Goal: Task Accomplishment & Management: Manage account settings

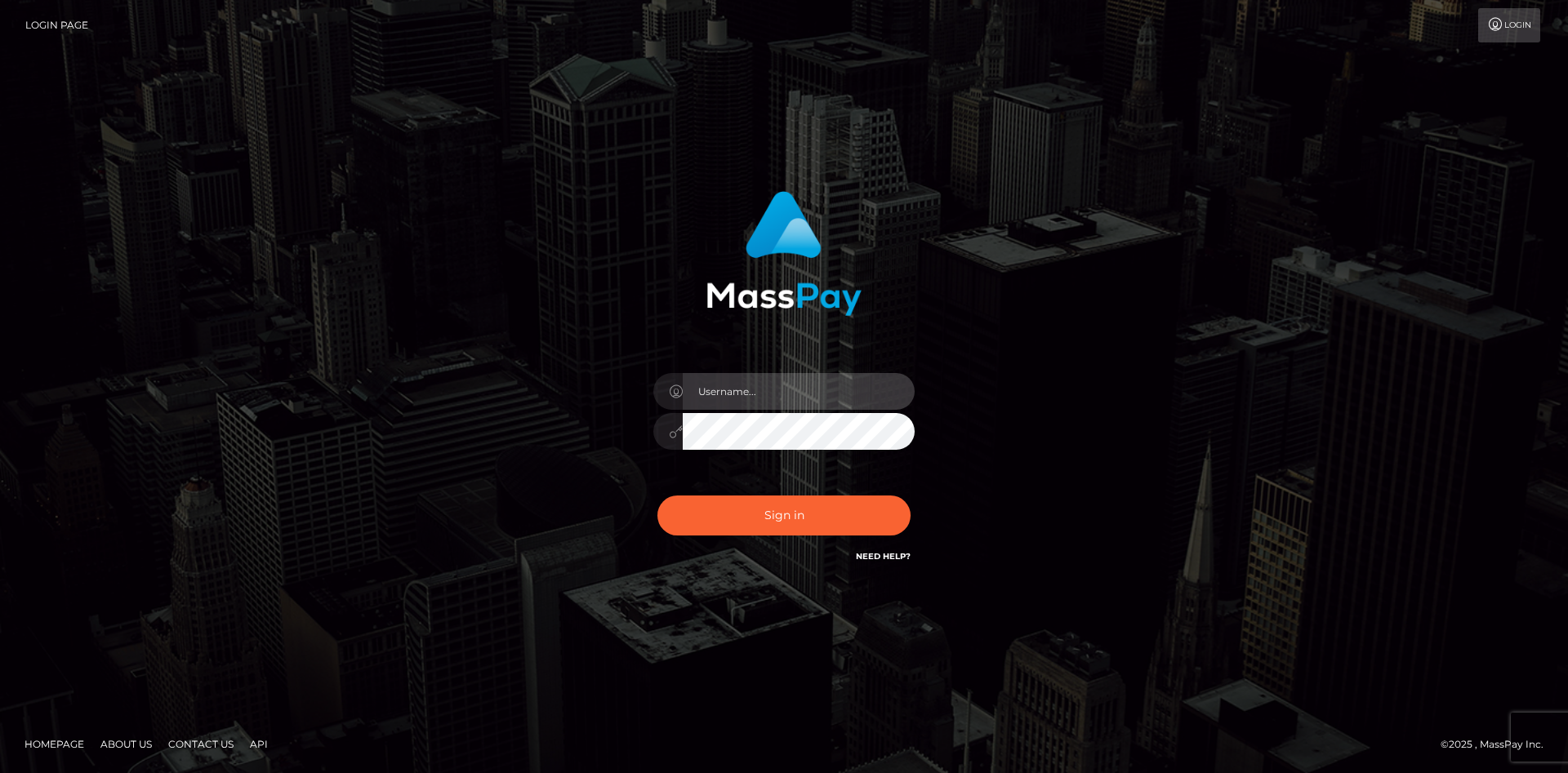
click at [747, 396] on input "text" at bounding box center [799, 391] width 232 height 37
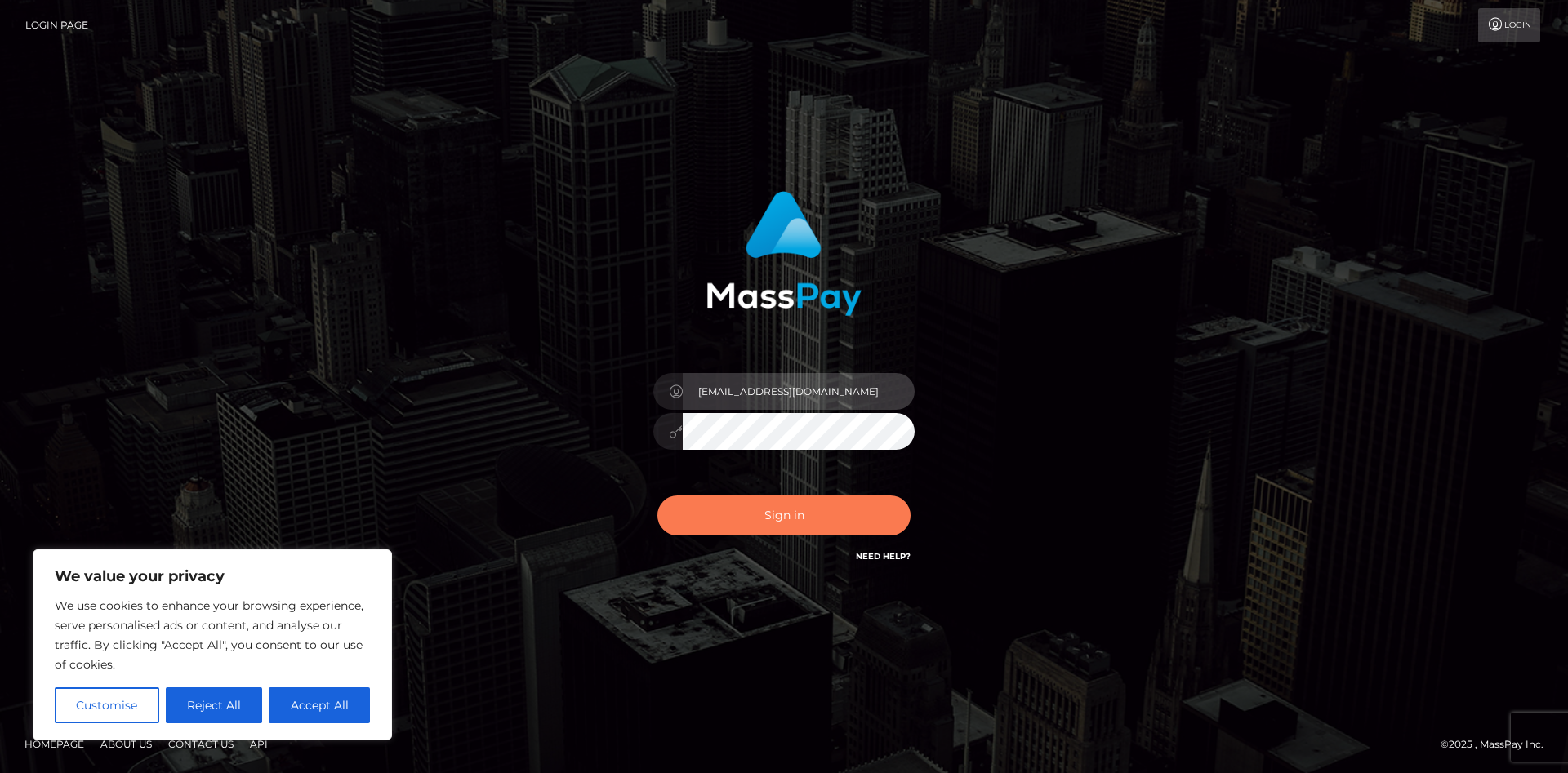
type input "[EMAIL_ADDRESS][DOMAIN_NAME]"
click at [773, 496] on button "Sign in" at bounding box center [784, 515] width 253 height 40
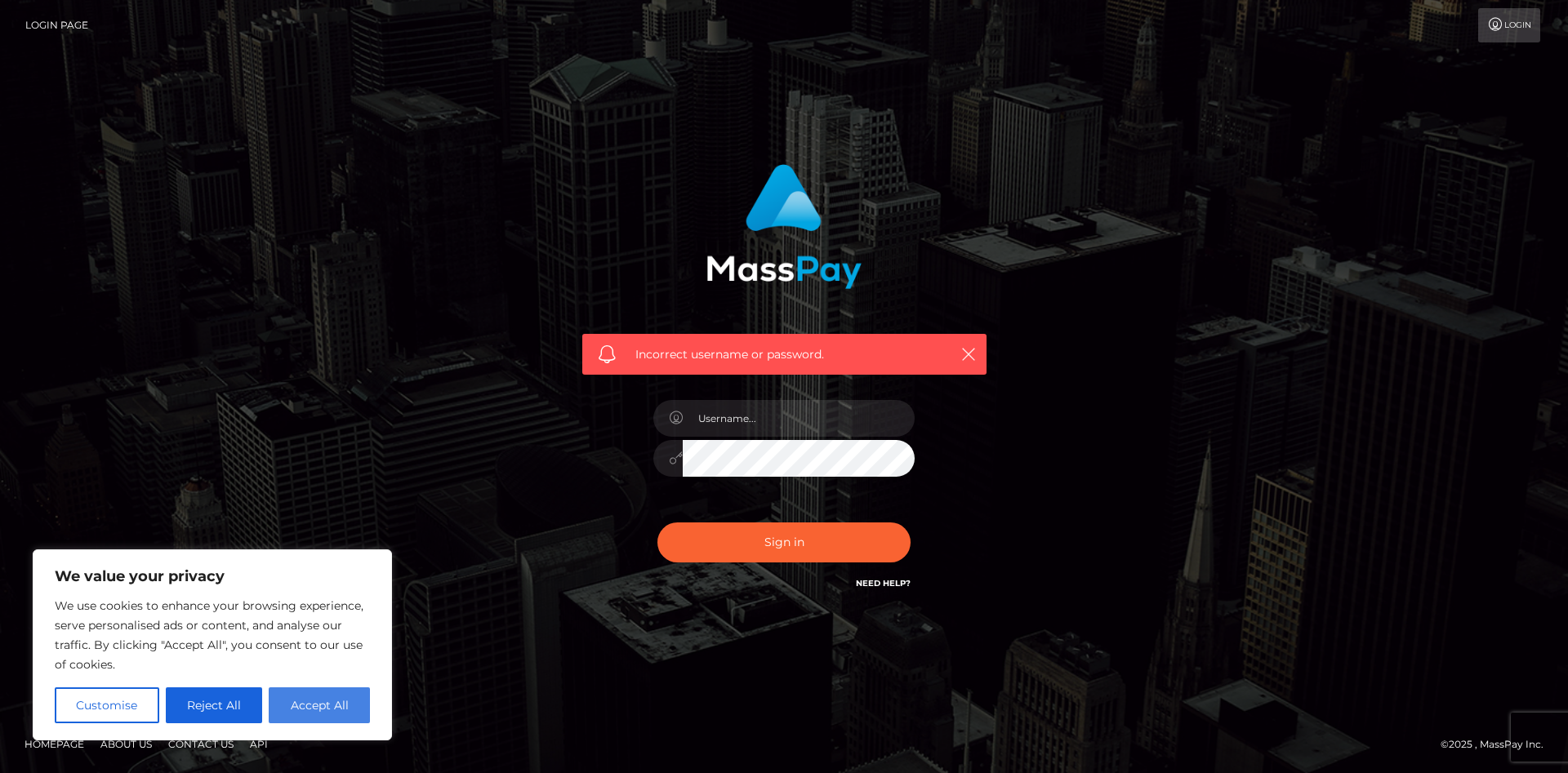
click at [337, 700] on button "Accept All" at bounding box center [319, 706] width 101 height 36
checkbox input "true"
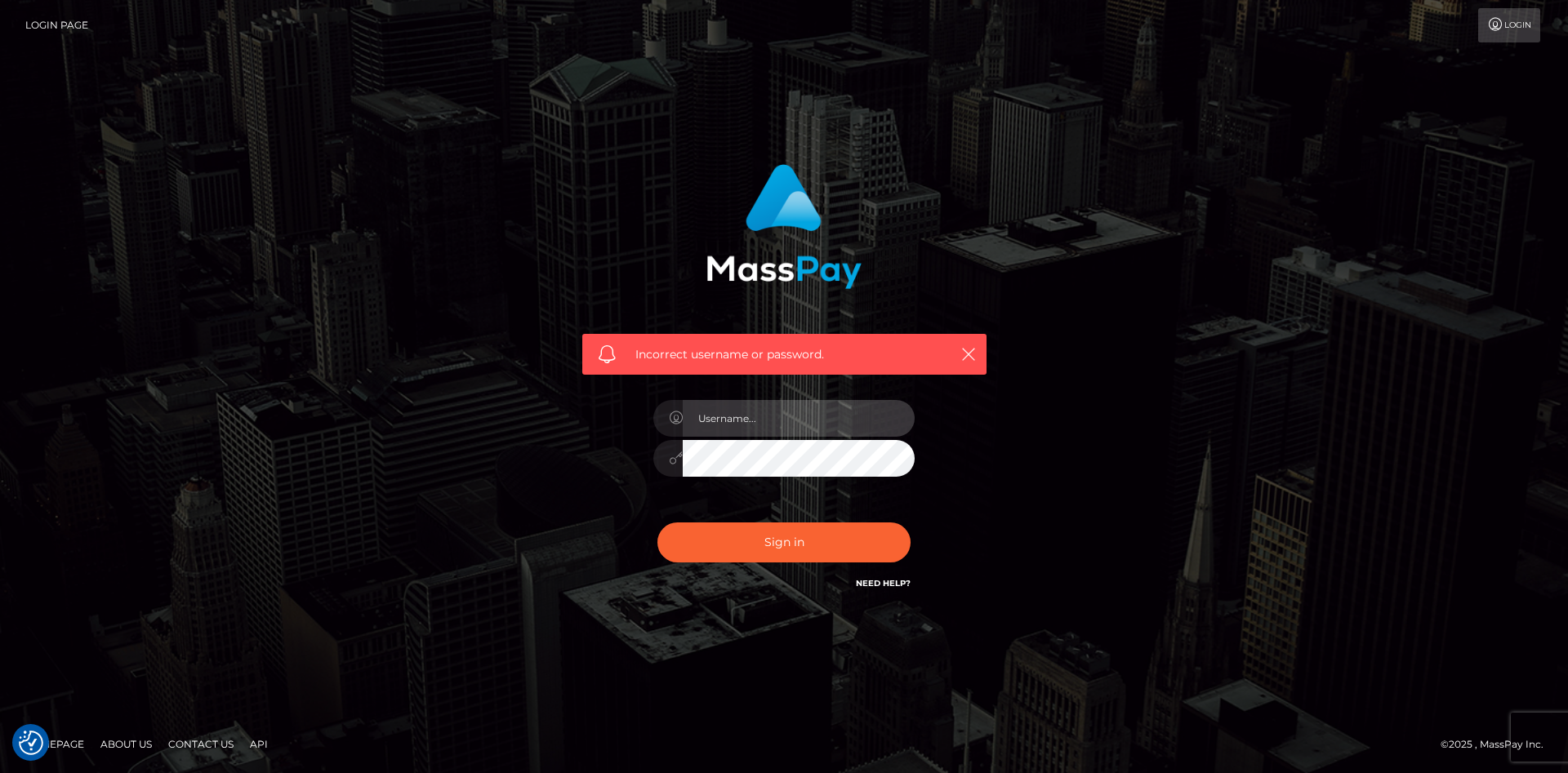
click at [758, 404] on input "text" at bounding box center [799, 419] width 232 height 37
type input "[EMAIL_ADDRESS][DOMAIN_NAME]"
click at [772, 548] on button "Sign in" at bounding box center [784, 542] width 253 height 40
